Goal: Information Seeking & Learning: Learn about a topic

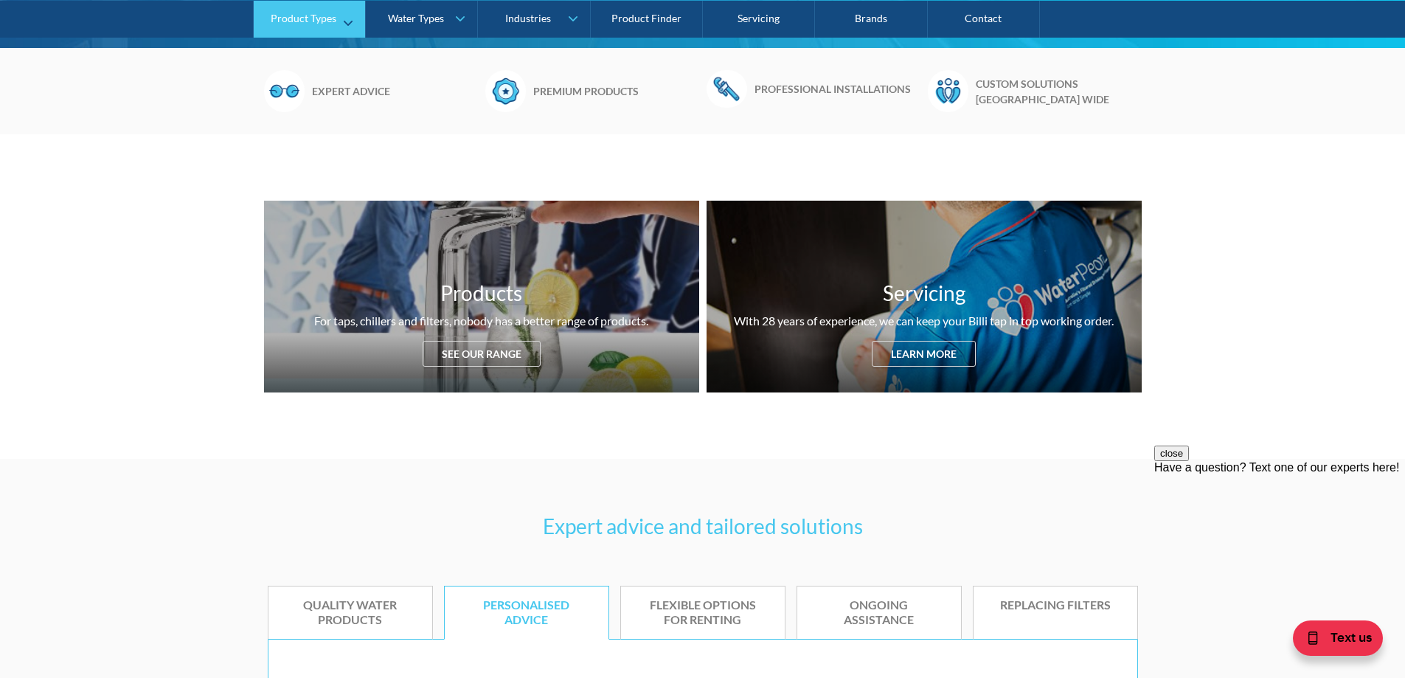
scroll to position [443, 0]
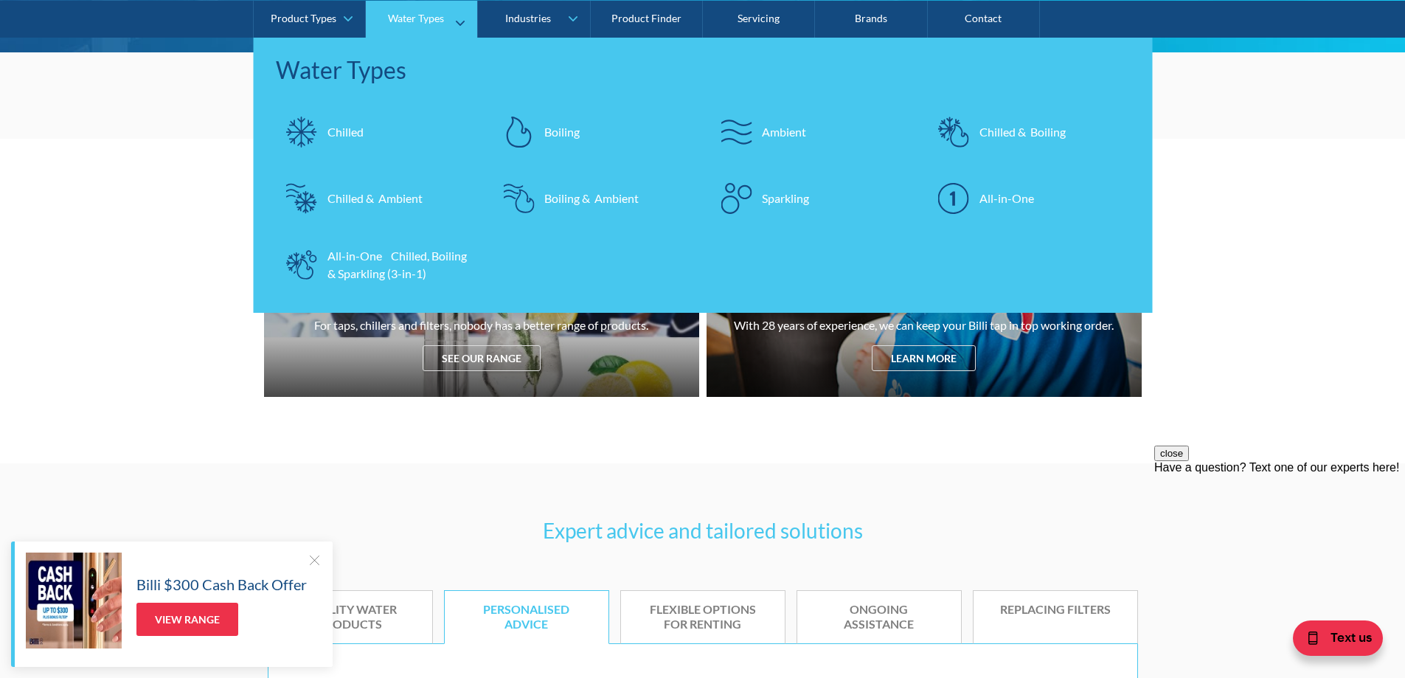
click at [727, 193] on img at bounding box center [736, 197] width 31 height 31
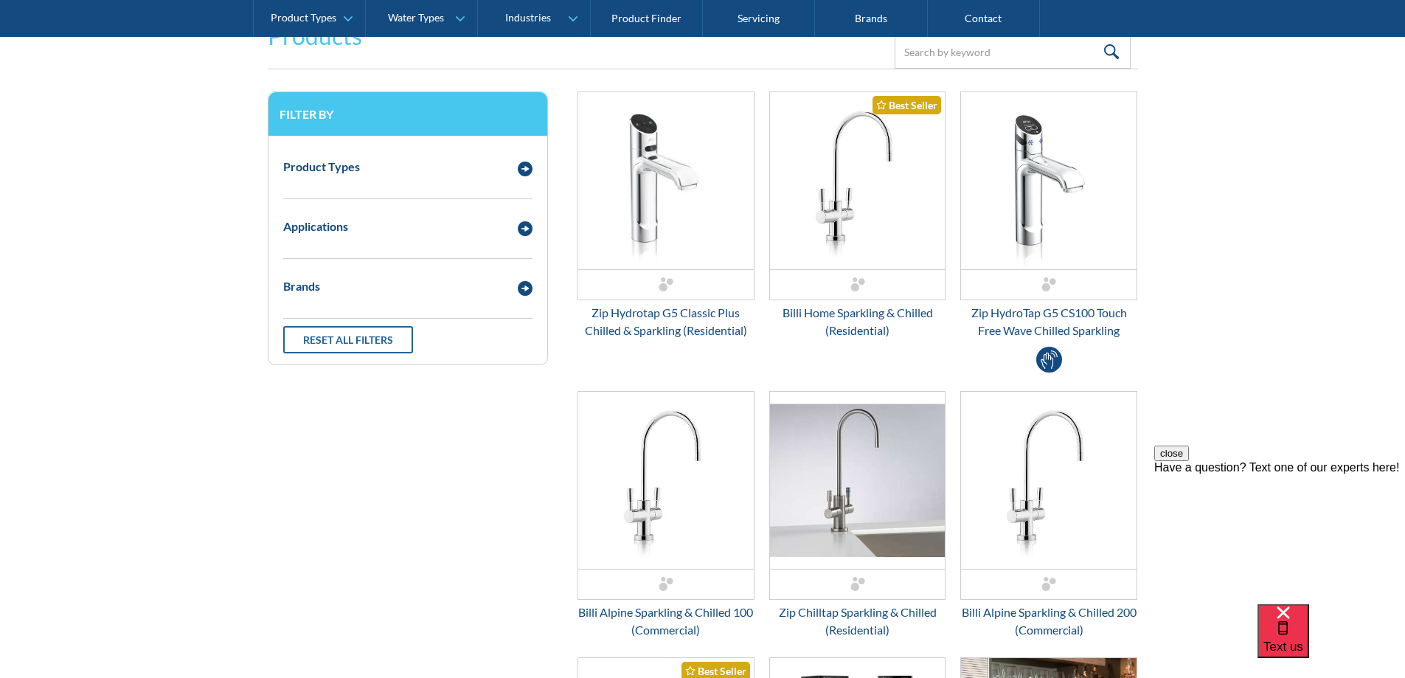
scroll to position [148, 0]
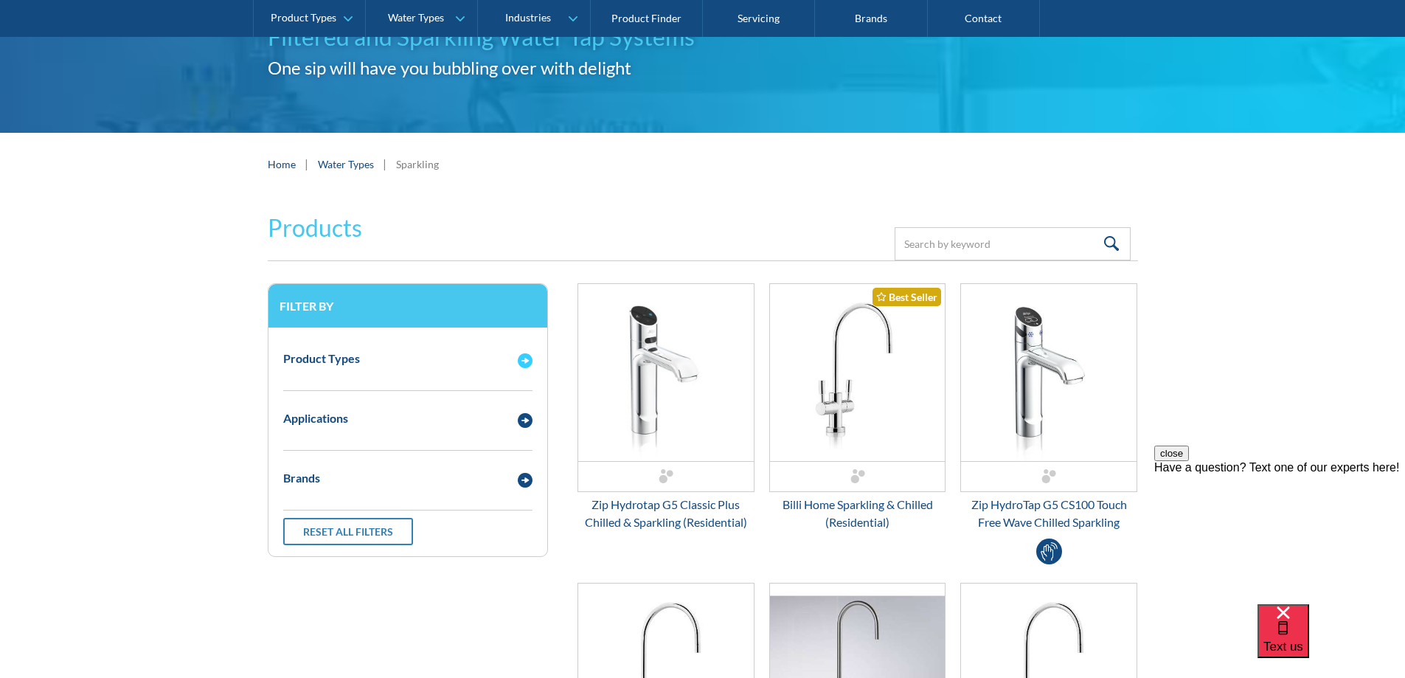
click at [401, 375] on div "Product Types" at bounding box center [408, 359] width 264 height 41
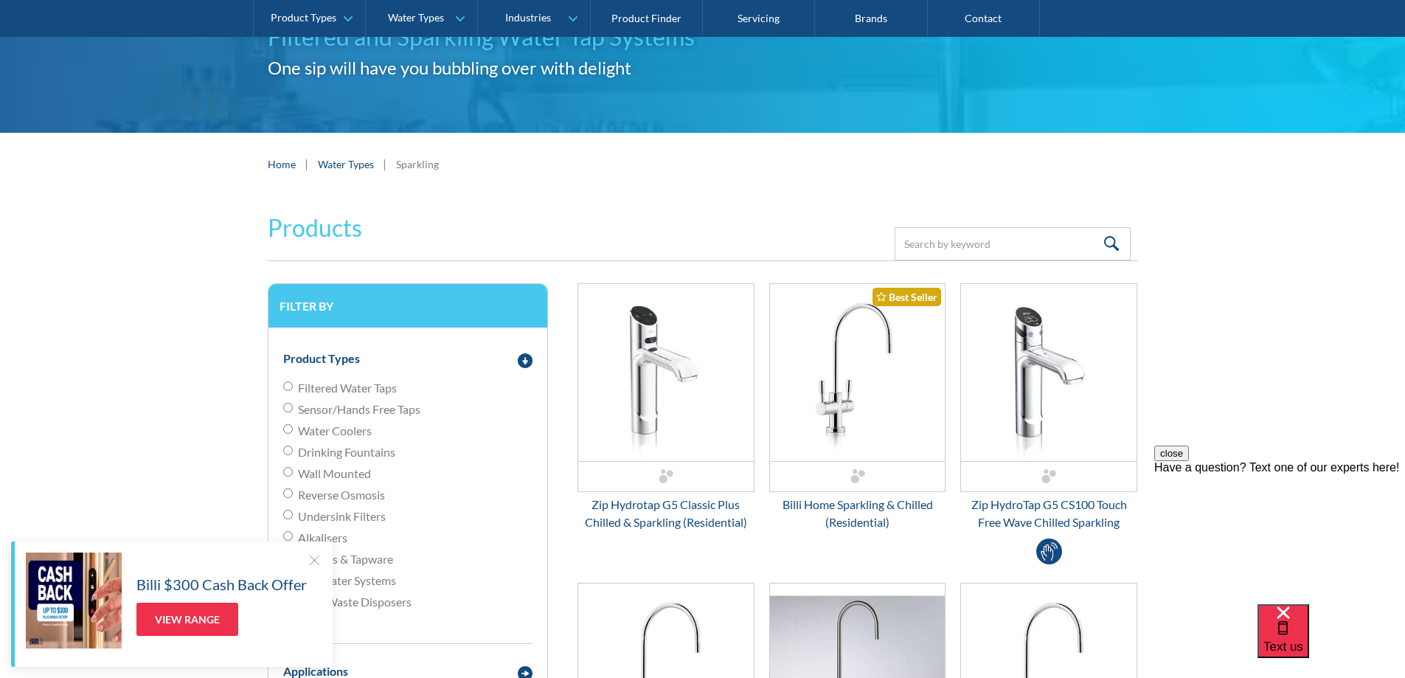
click at [309, 561] on div at bounding box center [314, 559] width 15 height 15
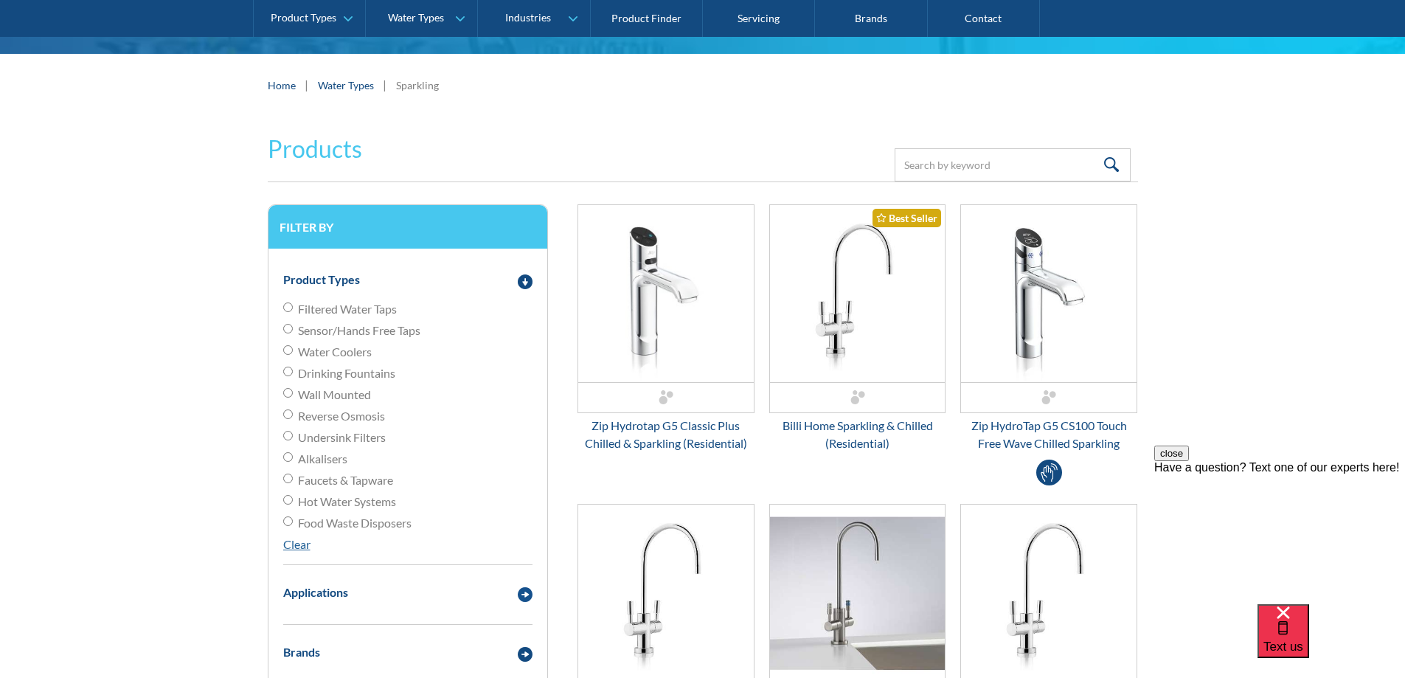
scroll to position [0, 0]
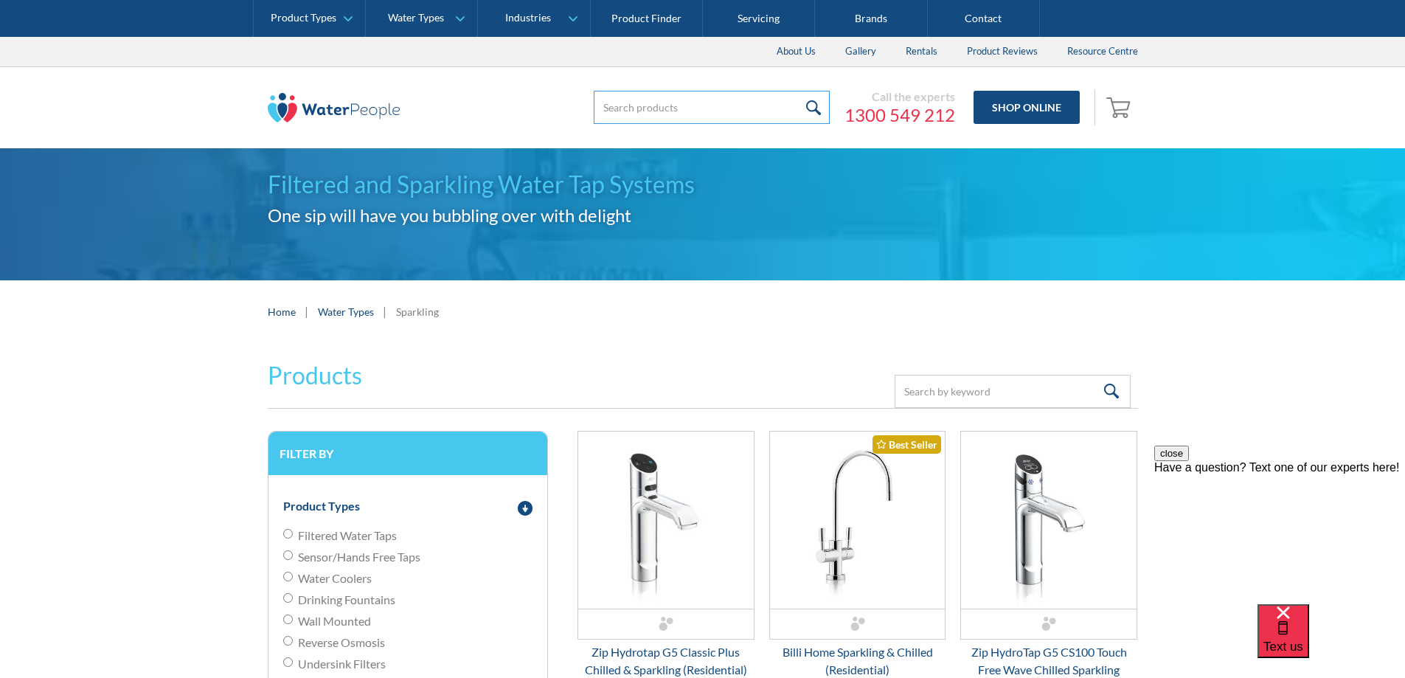
click at [669, 108] on input "search" at bounding box center [712, 107] width 236 height 33
